Goal: Transaction & Acquisition: Purchase product/service

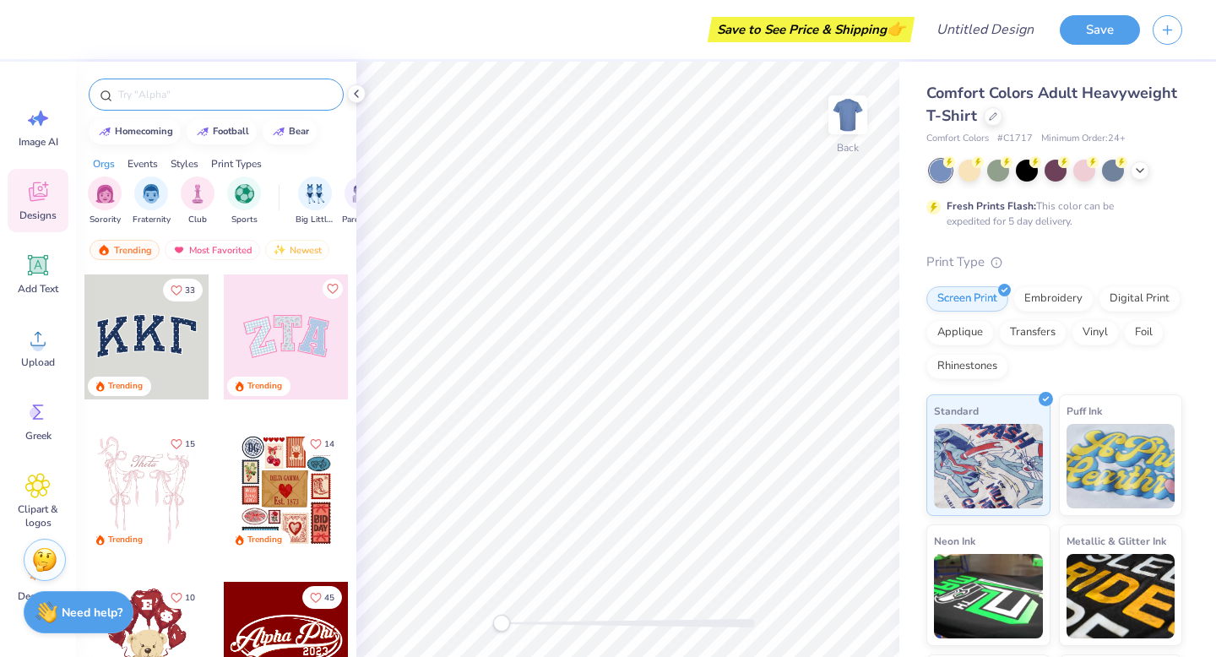
click at [242, 93] on input "text" at bounding box center [225, 94] width 216 height 17
type input "jersey"
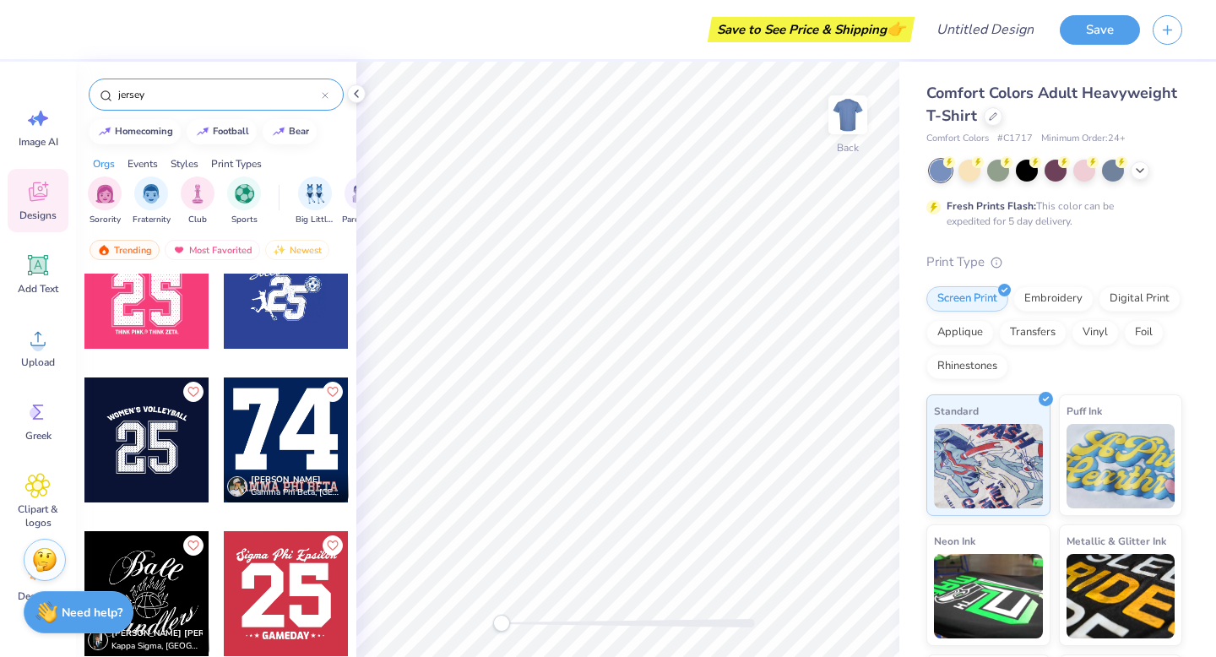
scroll to position [656, 0]
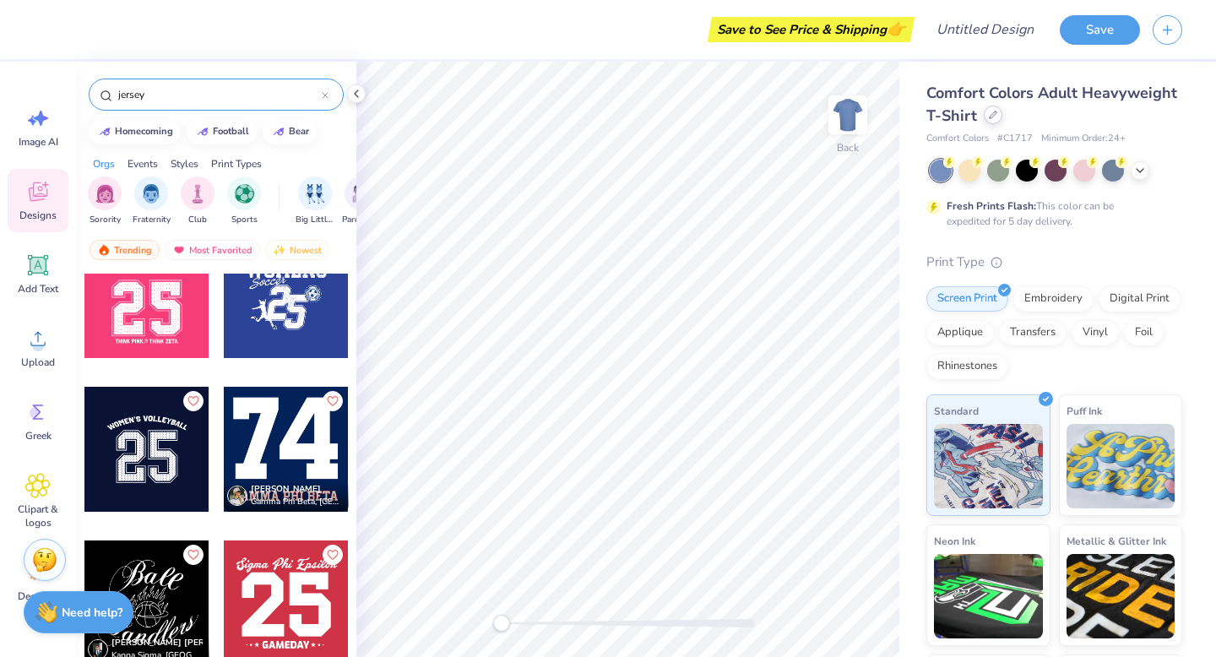
click at [990, 117] on icon at bounding box center [993, 115] width 8 height 8
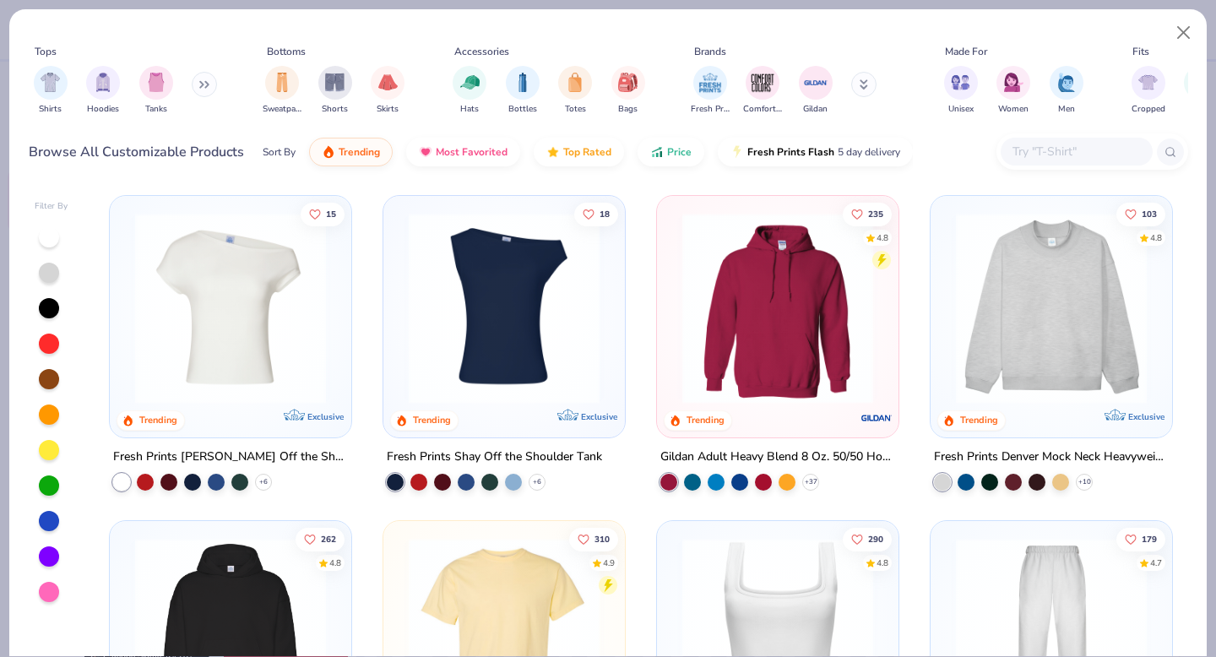
click at [197, 89] on button at bounding box center [204, 84] width 25 height 25
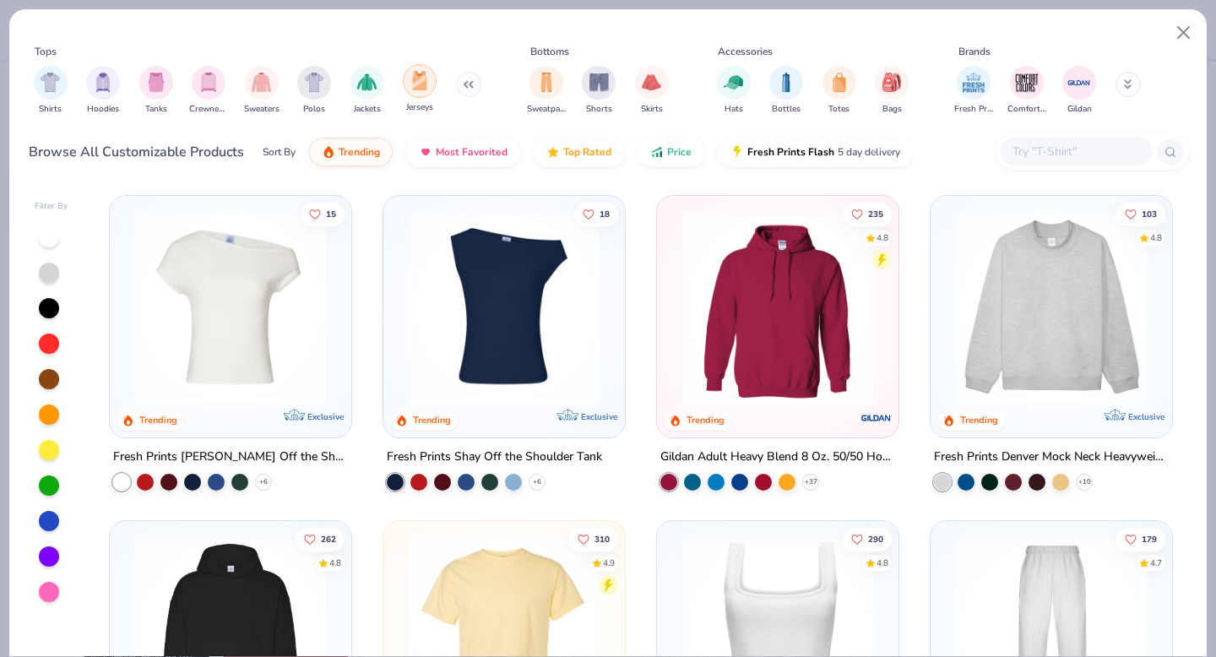
click at [418, 85] on img "filter for Jerseys" at bounding box center [419, 80] width 19 height 19
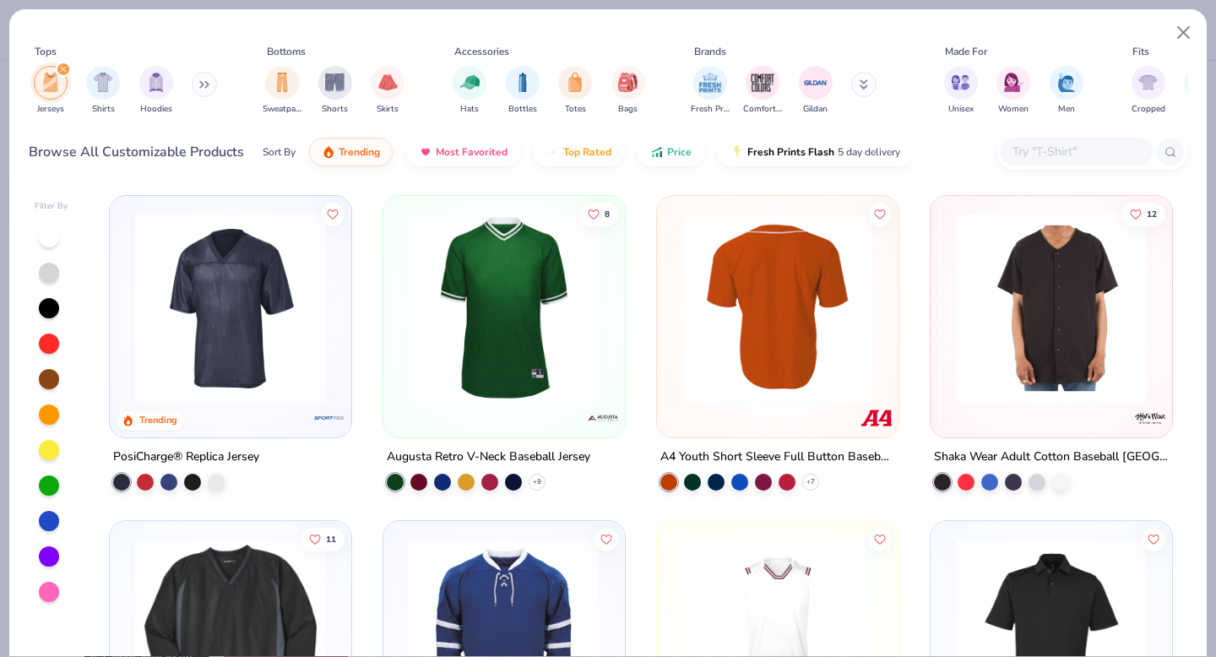
scroll to position [81, 0]
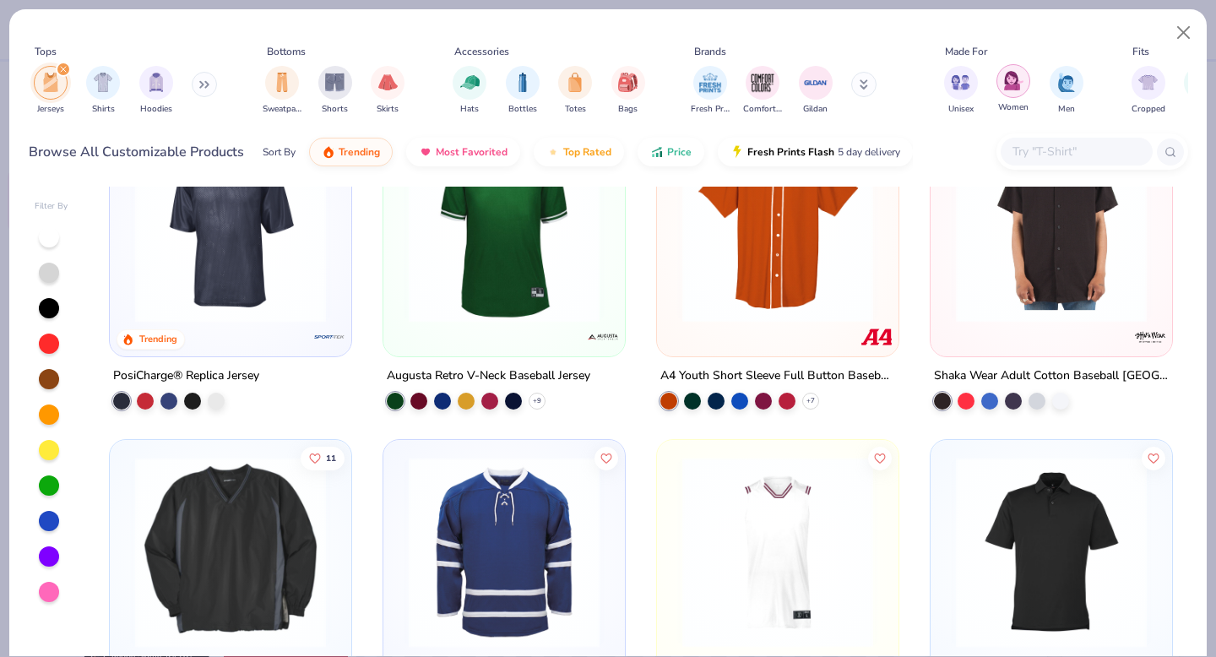
click at [1015, 93] on div "filter for Women" at bounding box center [1014, 81] width 34 height 34
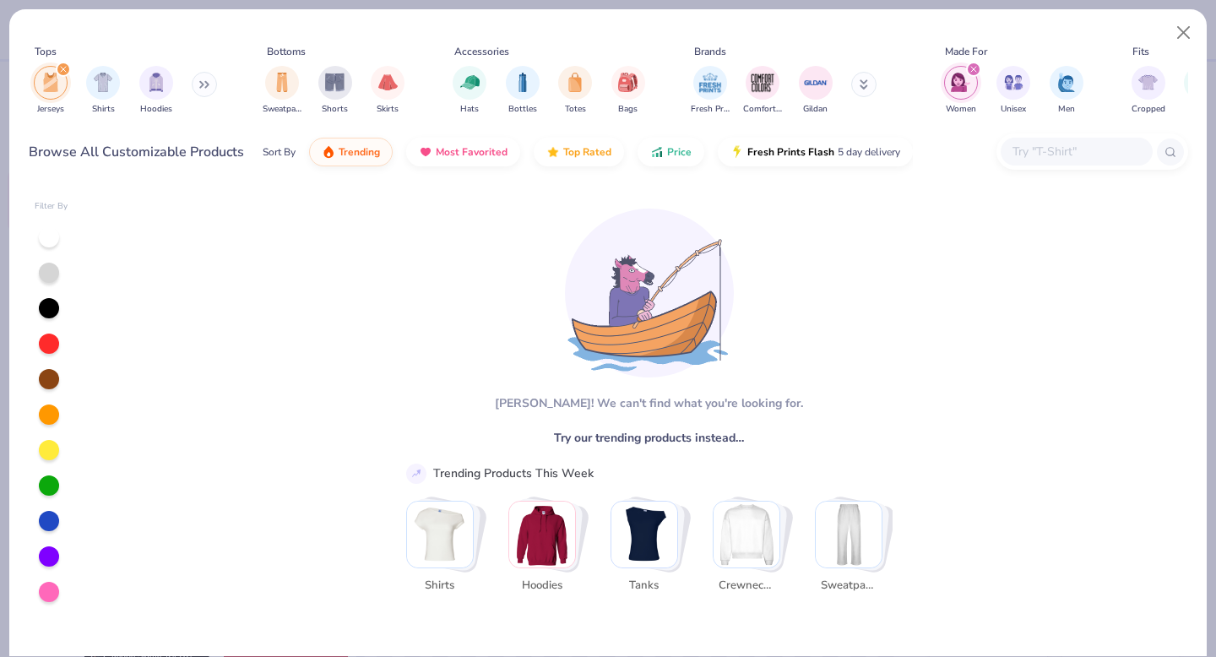
click at [975, 68] on icon "filter for Women" at bounding box center [973, 69] width 5 height 5
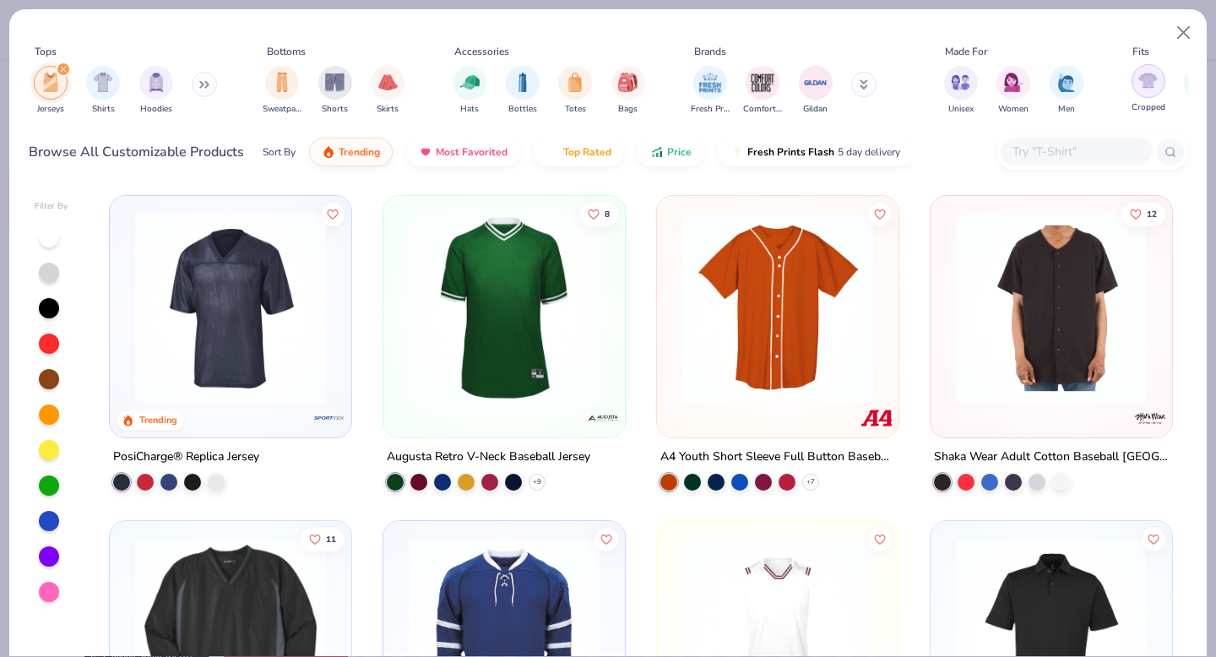
click at [1157, 89] on img "filter for Cropped" at bounding box center [1148, 80] width 19 height 19
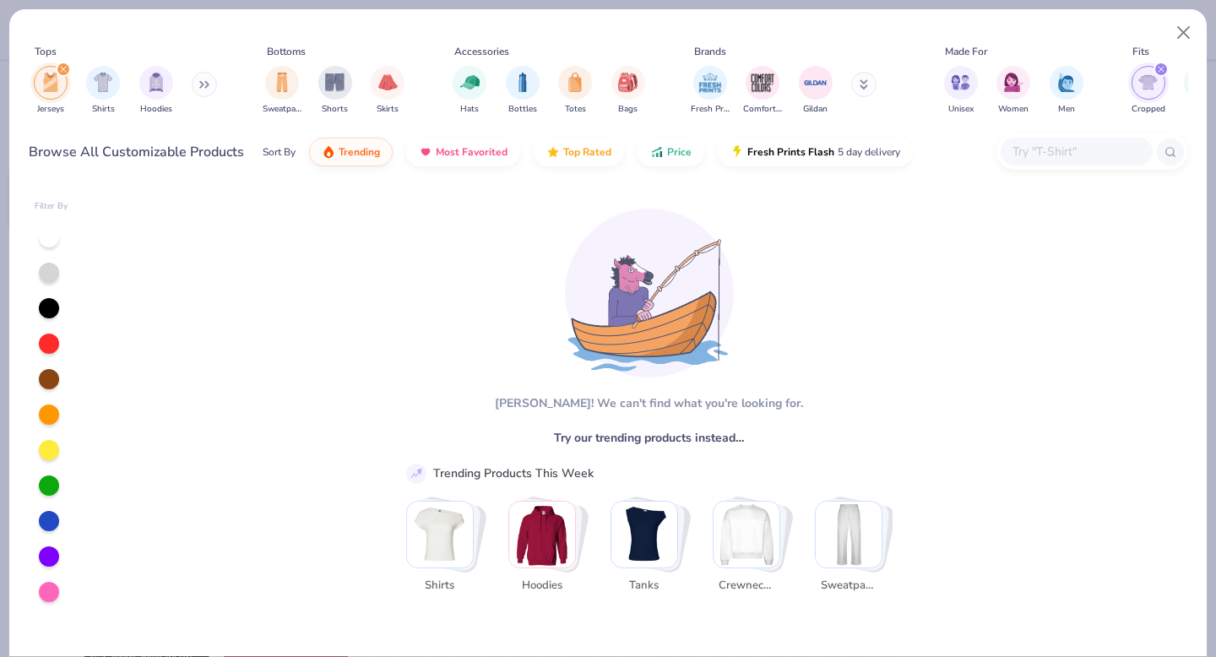
click at [1157, 75] on div "filter for Cropped" at bounding box center [1161, 69] width 15 height 15
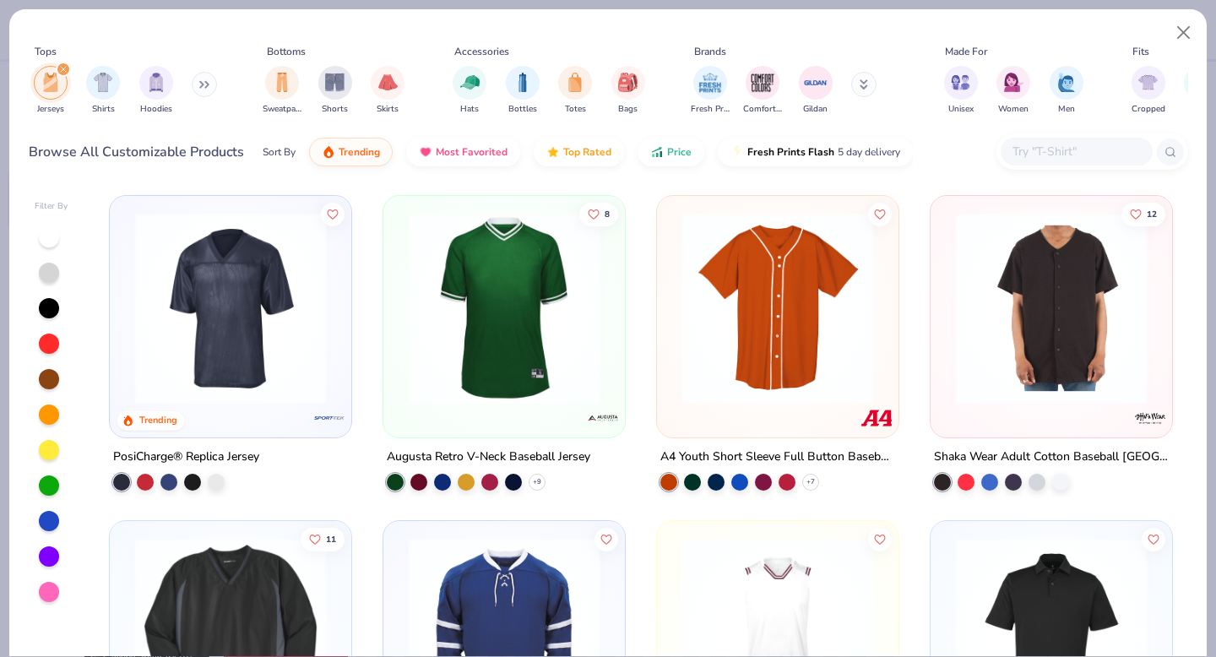
click at [198, 363] on img at bounding box center [231, 308] width 208 height 191
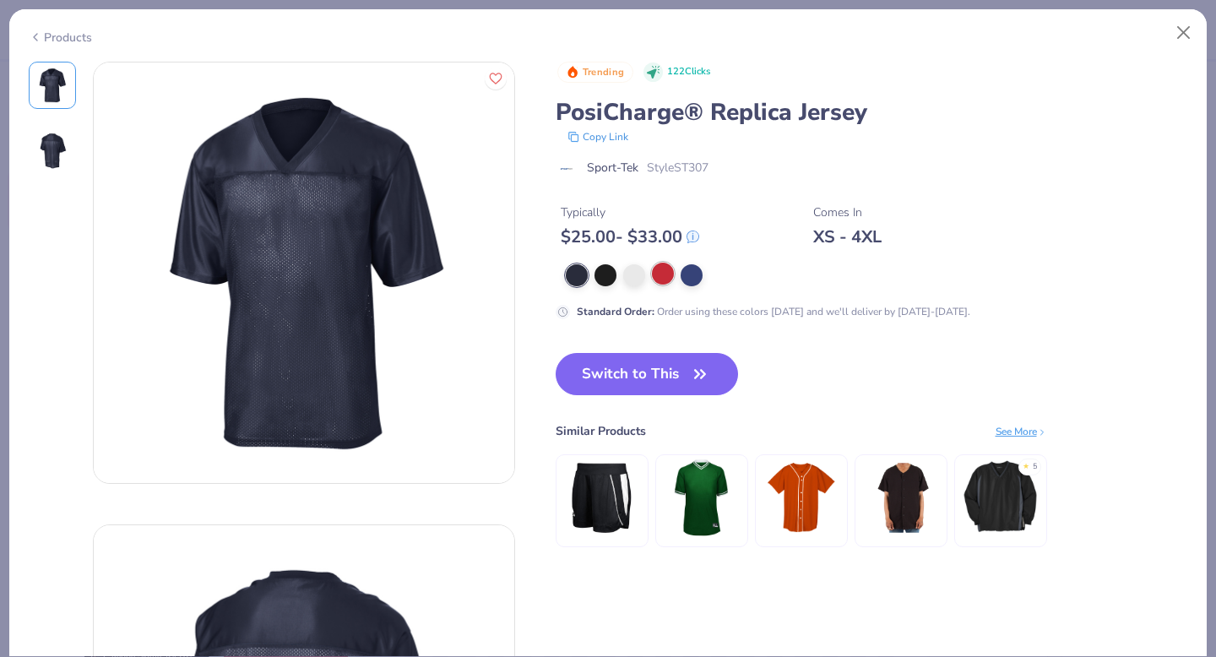
click at [660, 274] on div at bounding box center [663, 274] width 22 height 22
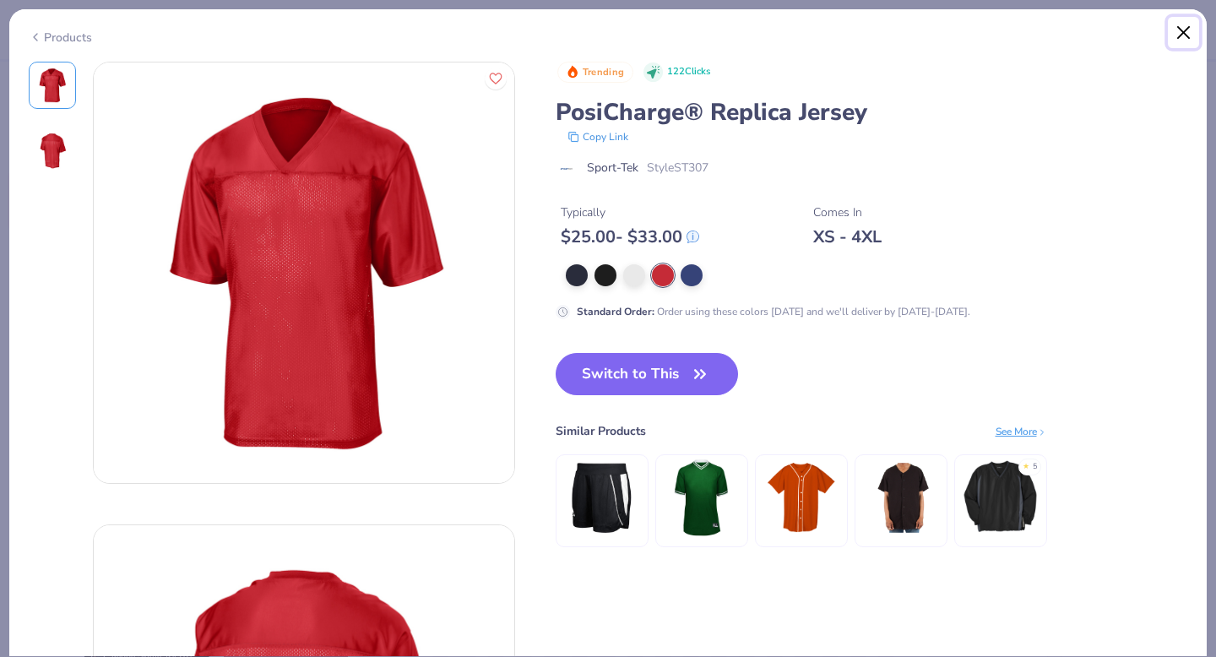
click at [1188, 32] on button "Close" at bounding box center [1184, 33] width 32 height 32
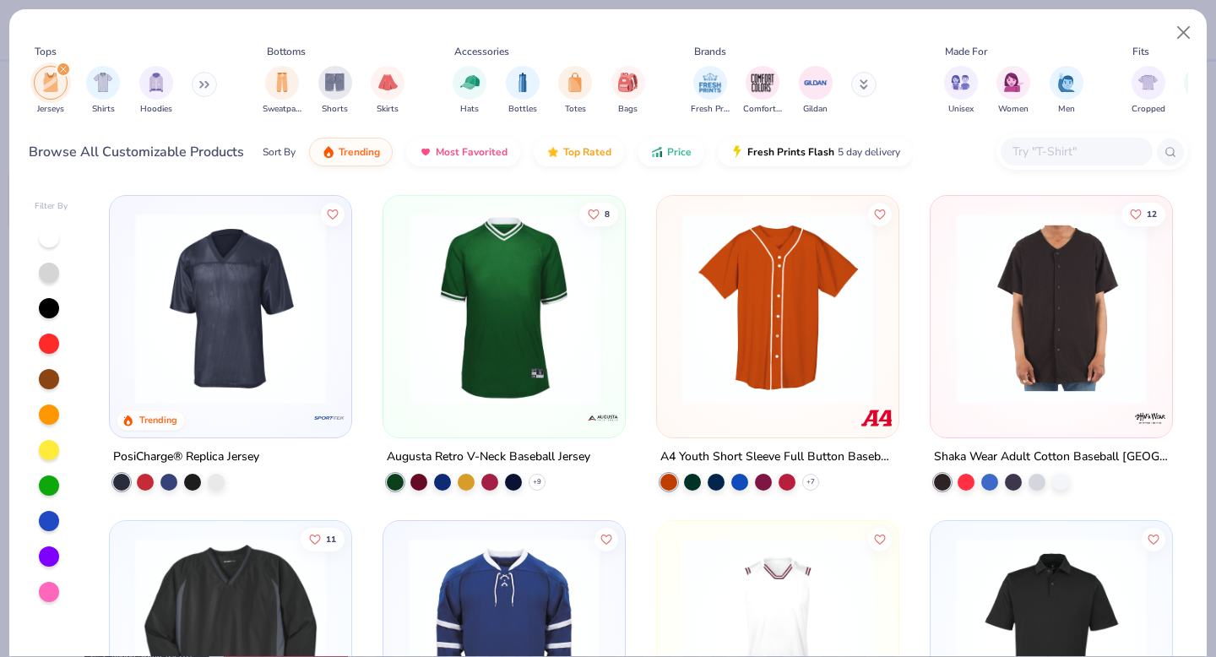
click at [519, 343] on img at bounding box center [504, 308] width 208 height 191
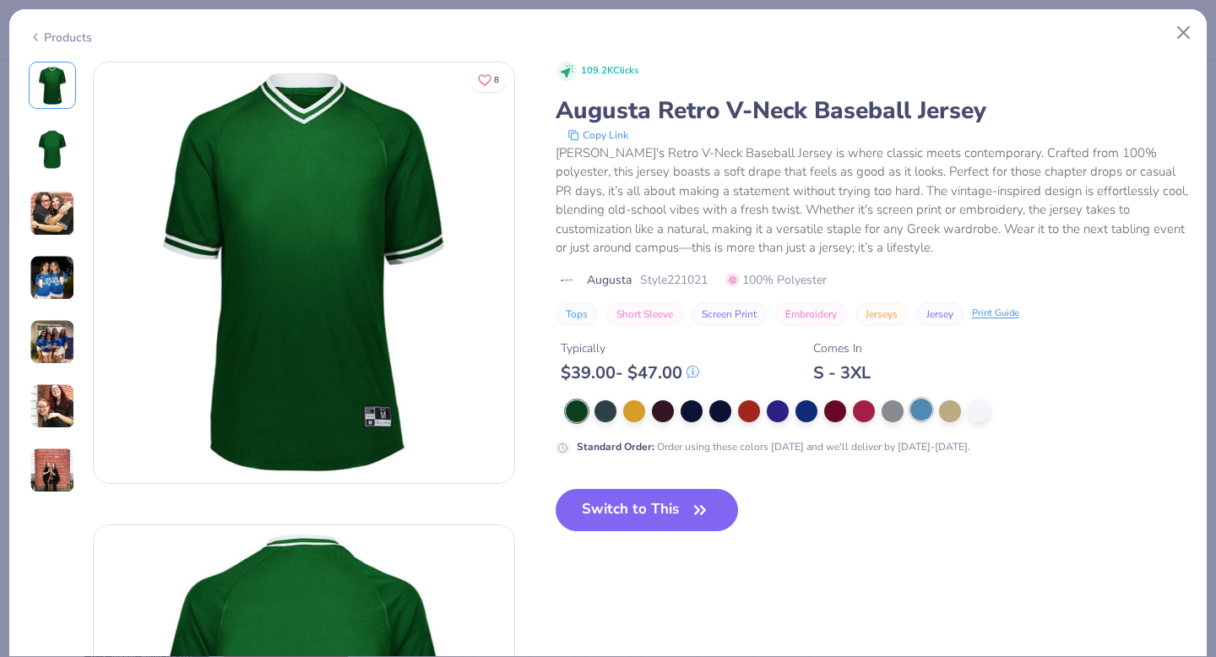
click at [919, 413] on div at bounding box center [922, 410] width 22 height 22
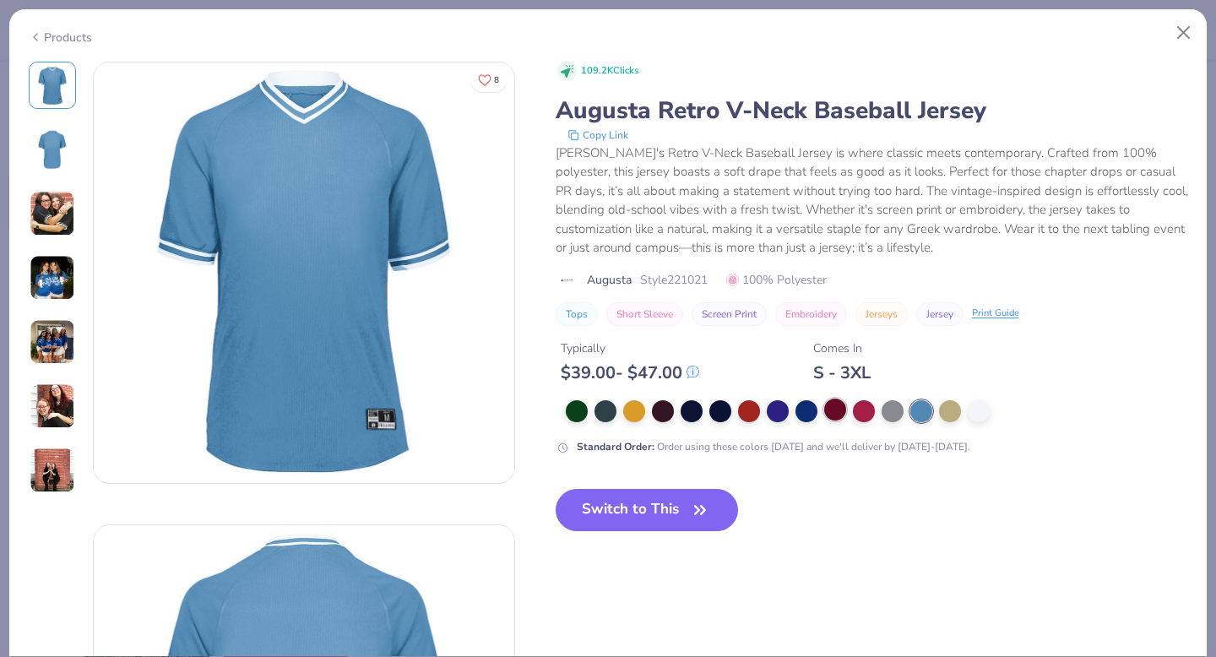
click at [839, 412] on div at bounding box center [835, 410] width 22 height 22
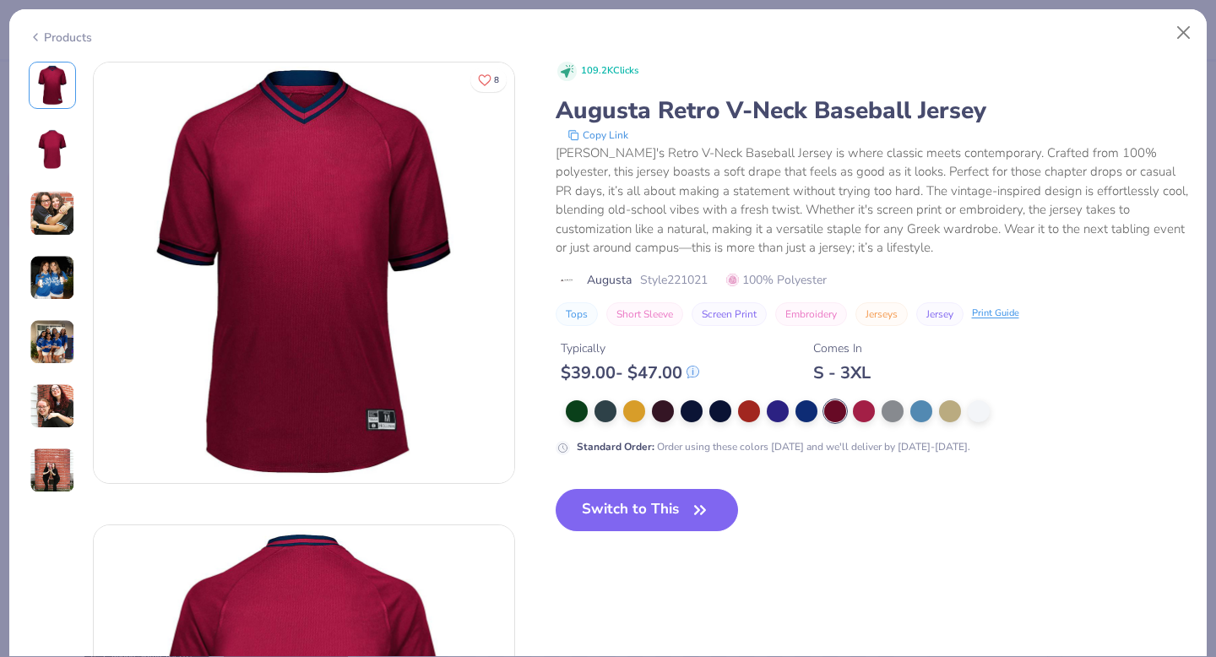
click at [669, 504] on button "Switch to This" at bounding box center [647, 510] width 183 height 42
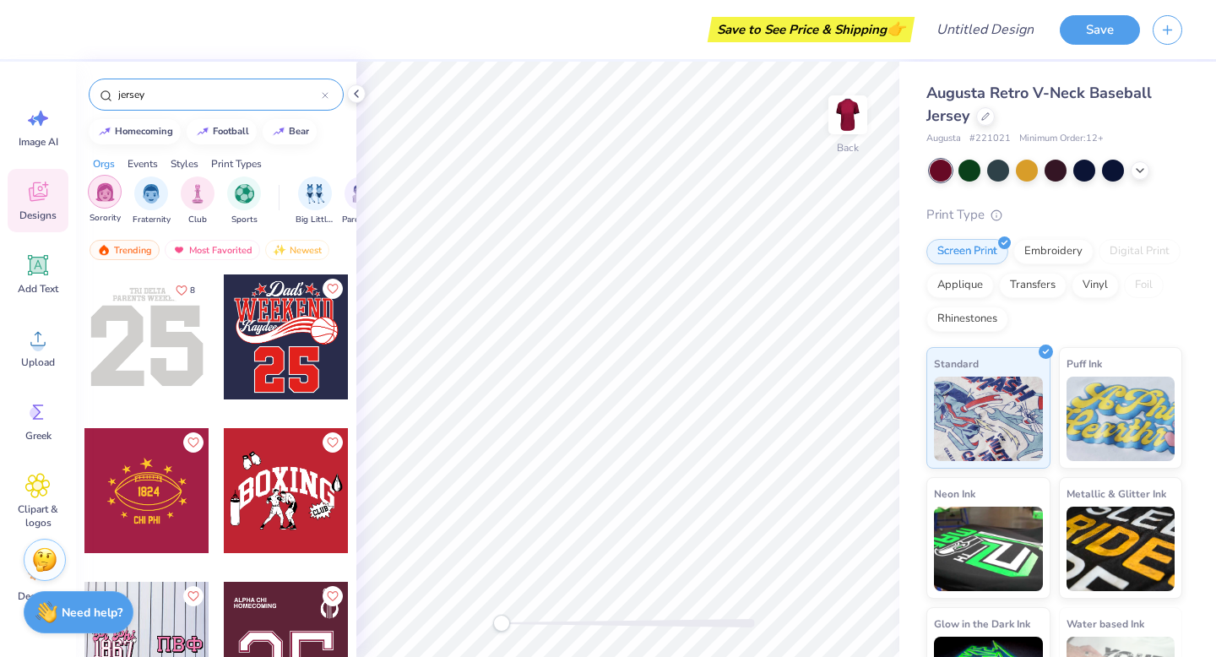
click at [102, 197] on img "filter for Sorority" at bounding box center [104, 191] width 19 height 19
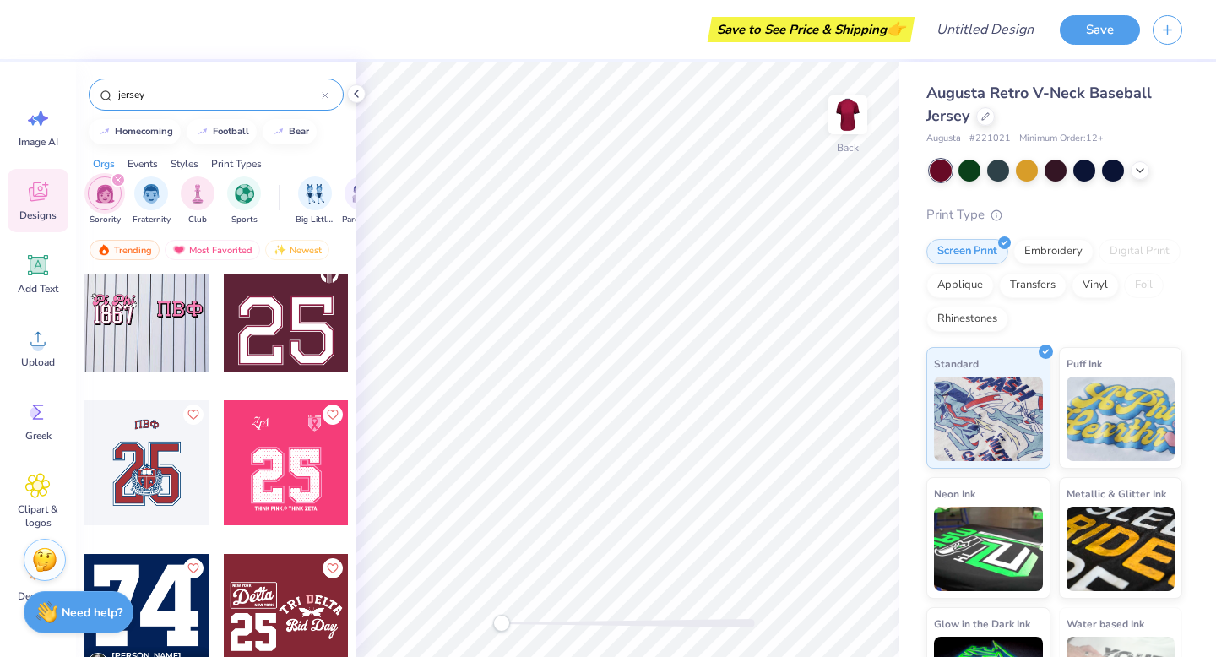
scroll to position [184, 0]
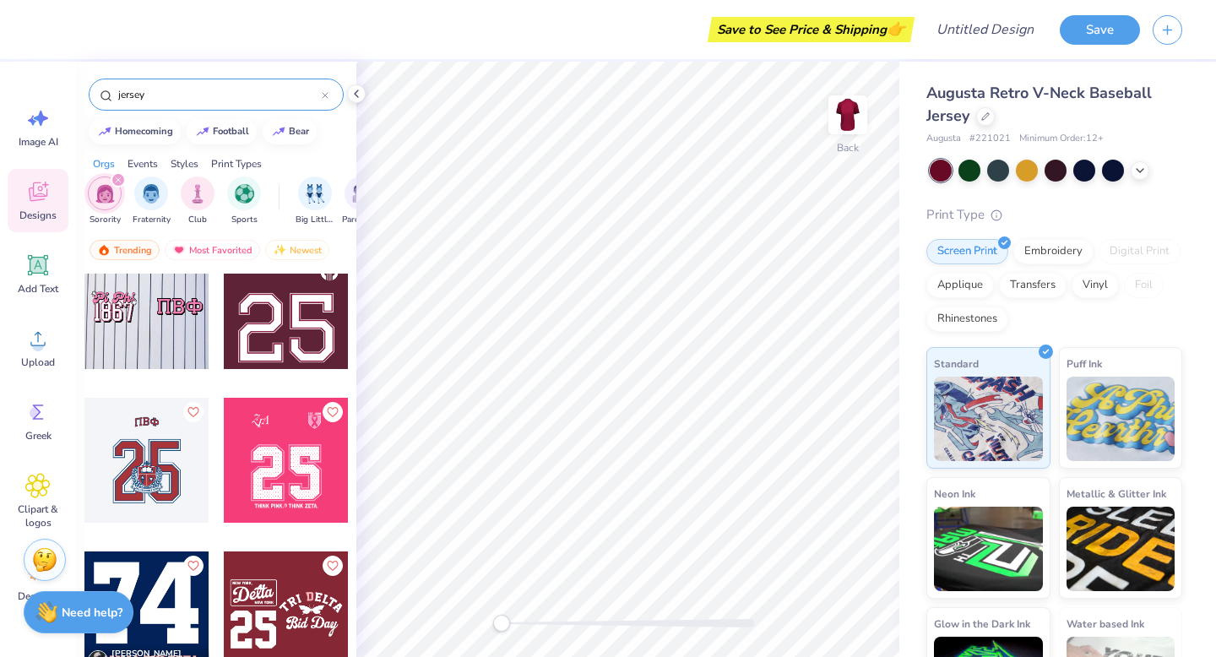
click at [137, 317] on div at bounding box center [146, 306] width 125 height 125
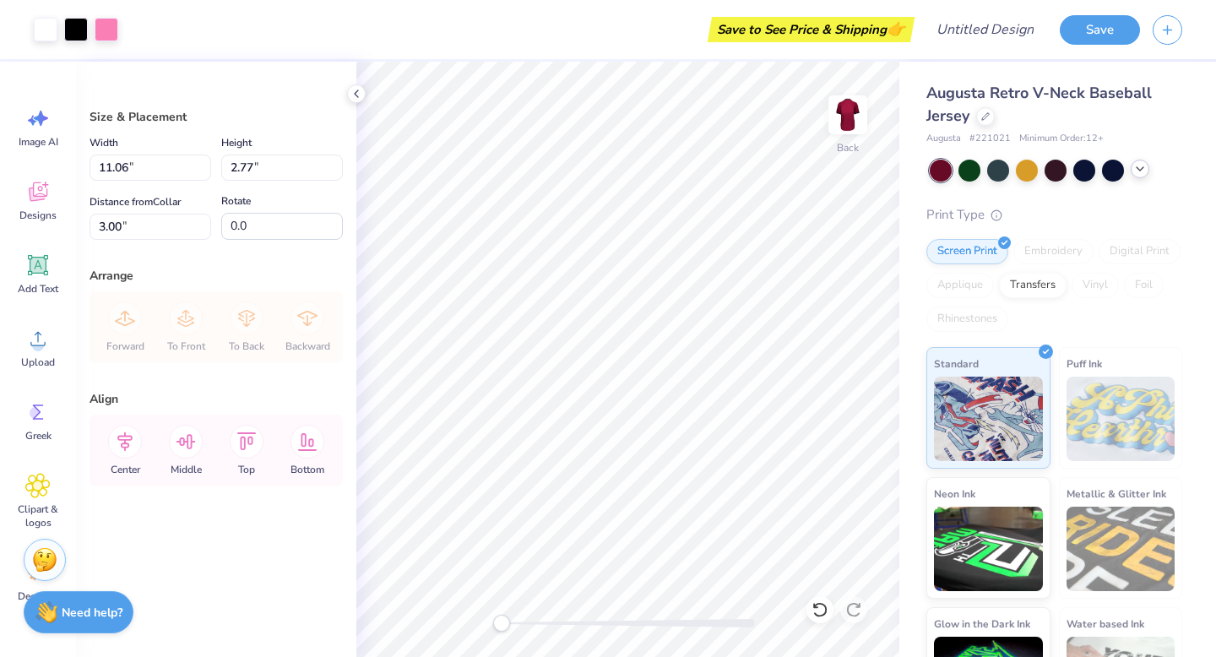
click at [1135, 172] on icon at bounding box center [1141, 169] width 14 height 14
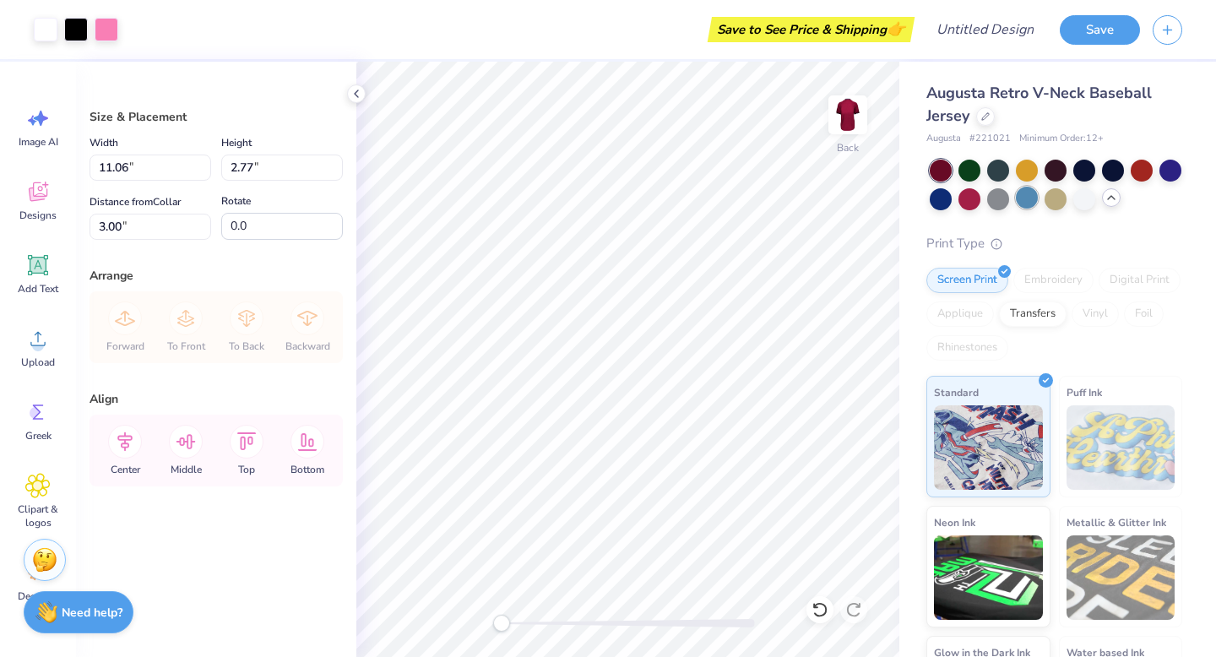
click at [1019, 201] on div at bounding box center [1027, 198] width 22 height 22
click at [969, 201] on div at bounding box center [970, 198] width 22 height 22
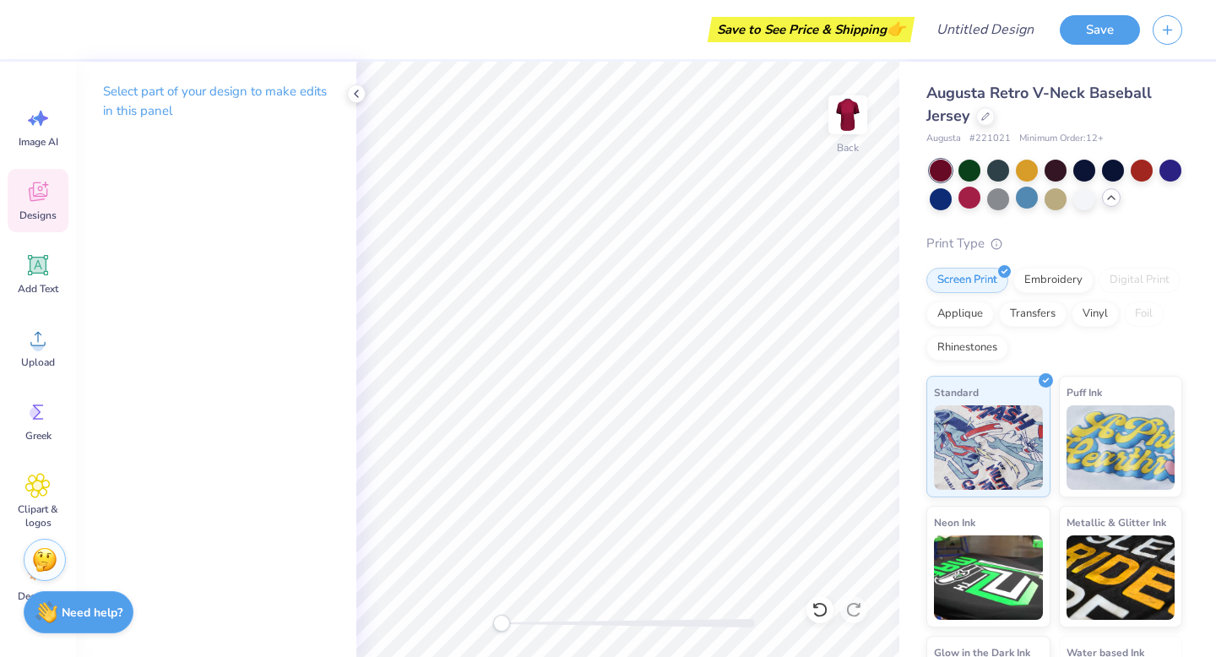
click at [43, 187] on icon at bounding box center [37, 191] width 25 height 25
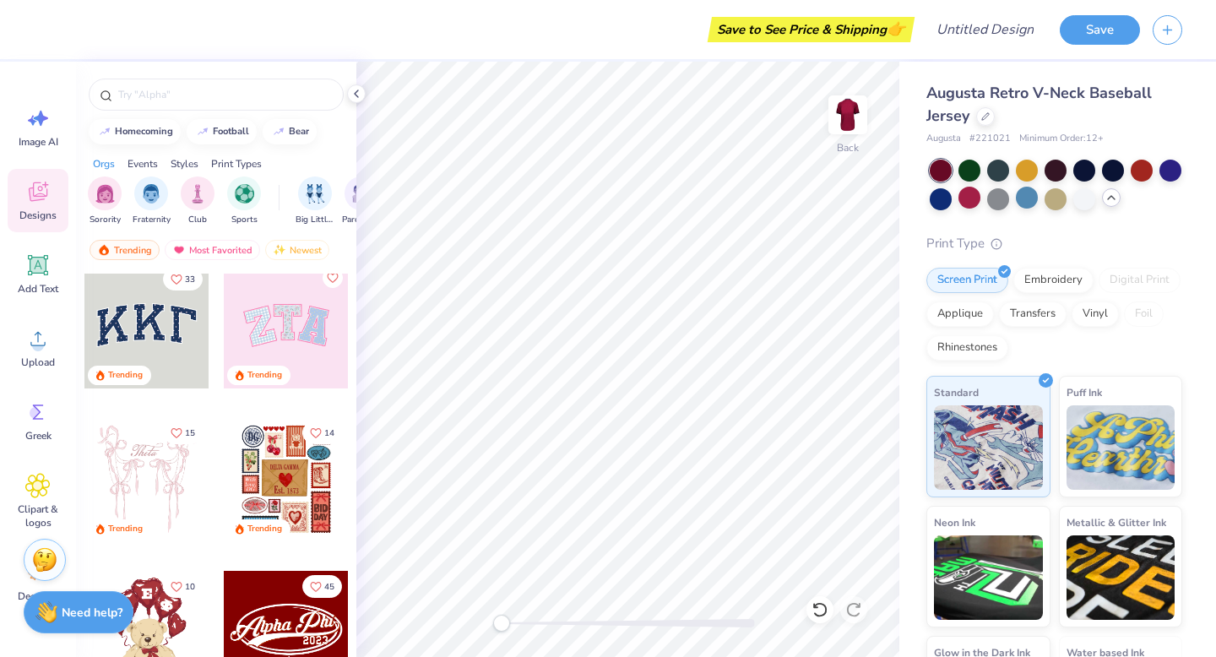
scroll to position [0, 0]
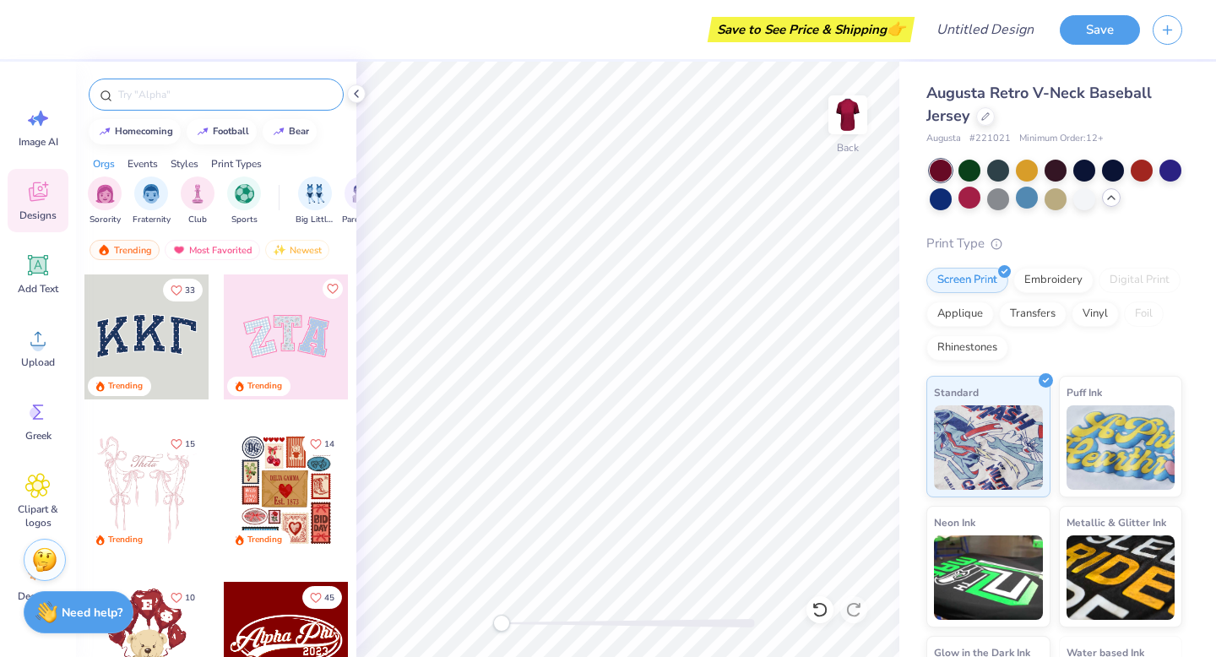
click at [215, 90] on input "text" at bounding box center [225, 94] width 216 height 17
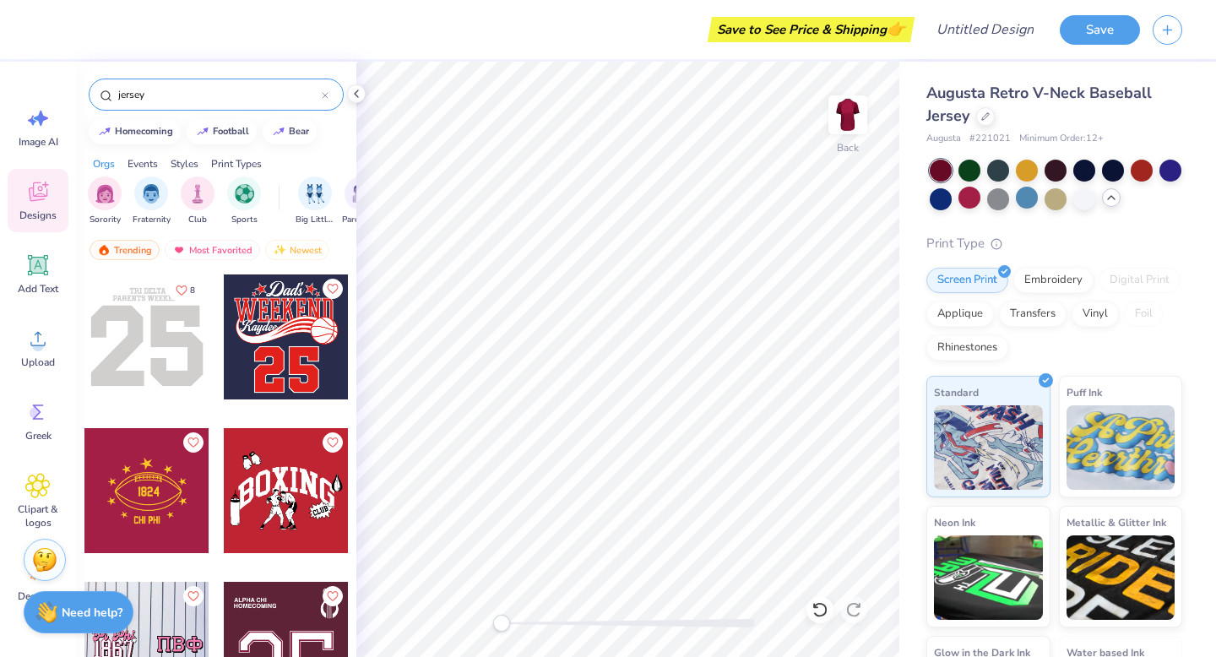
type input "jersey"
click at [151, 334] on div at bounding box center [146, 337] width 125 height 125
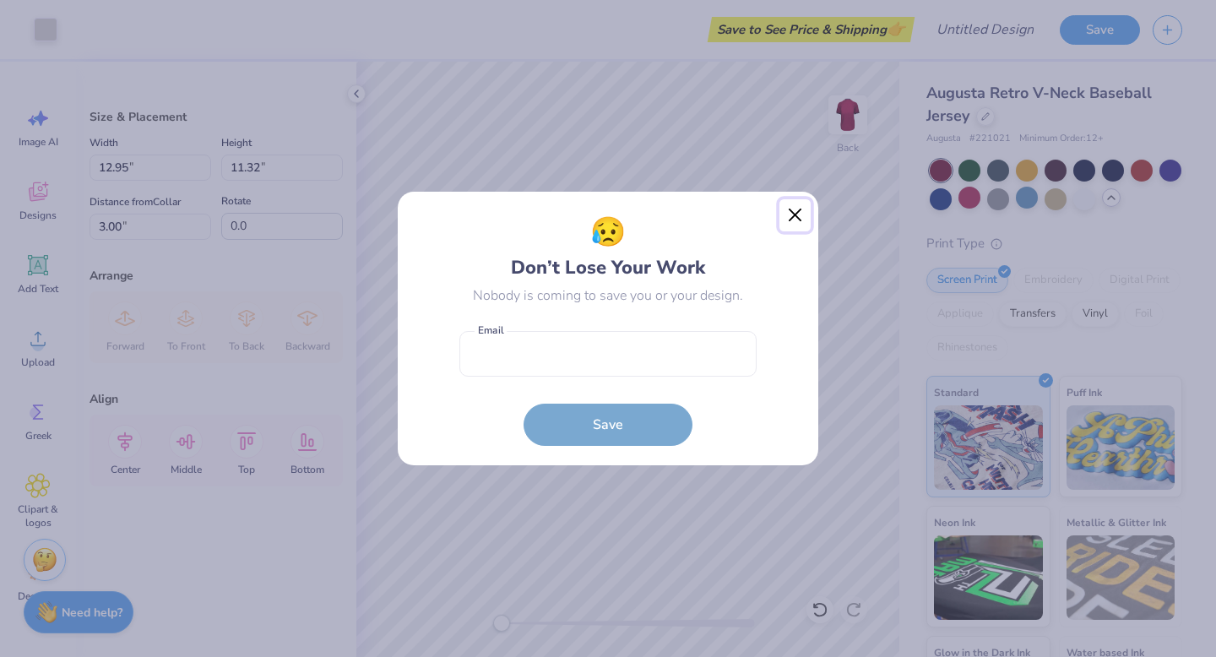
click at [797, 209] on button "Close" at bounding box center [796, 215] width 32 height 32
